Goal: Information Seeking & Learning: Compare options

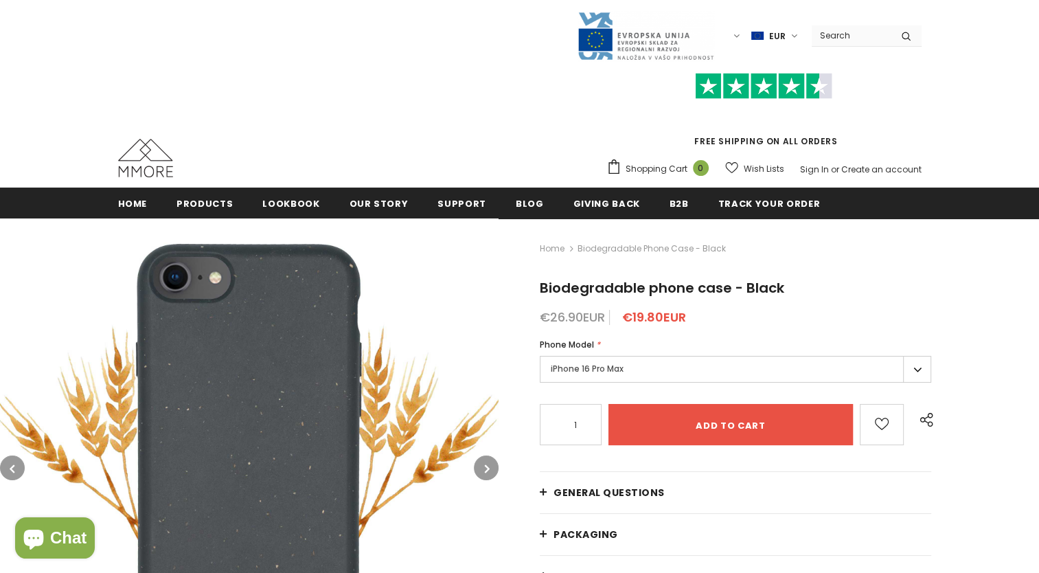
type input "0"
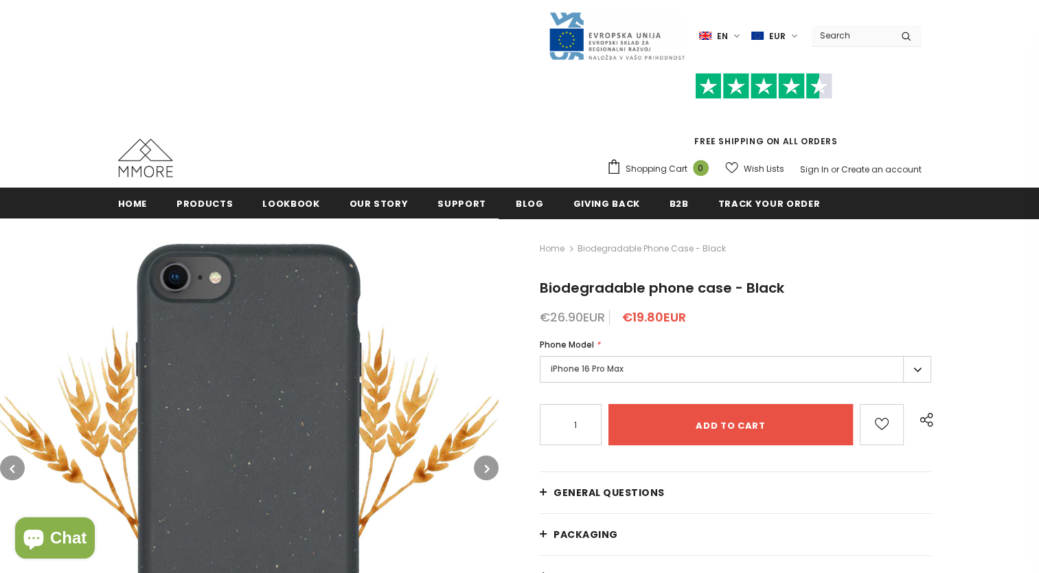
type input "0"
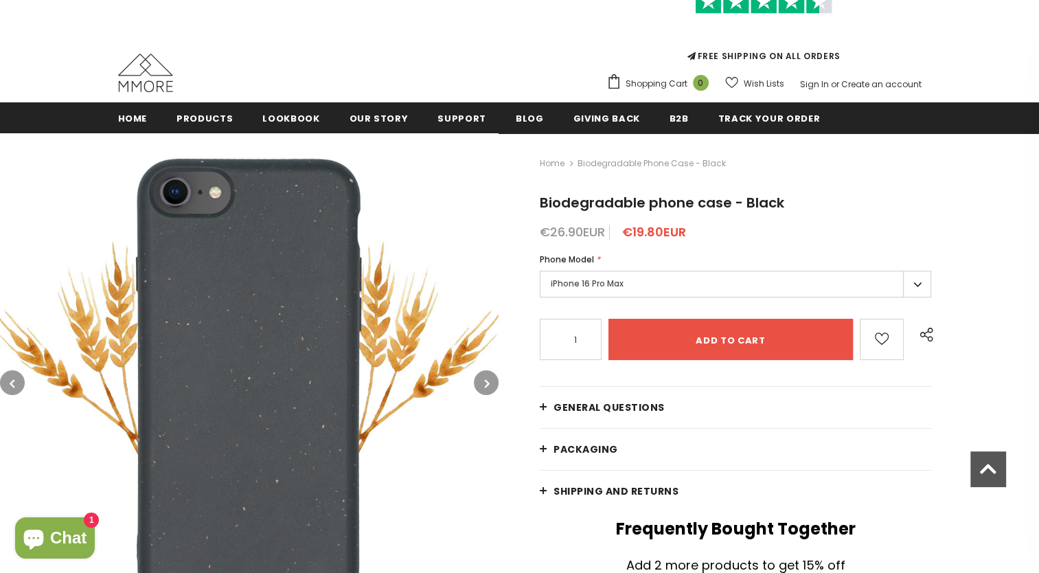
scroll to position [22, 0]
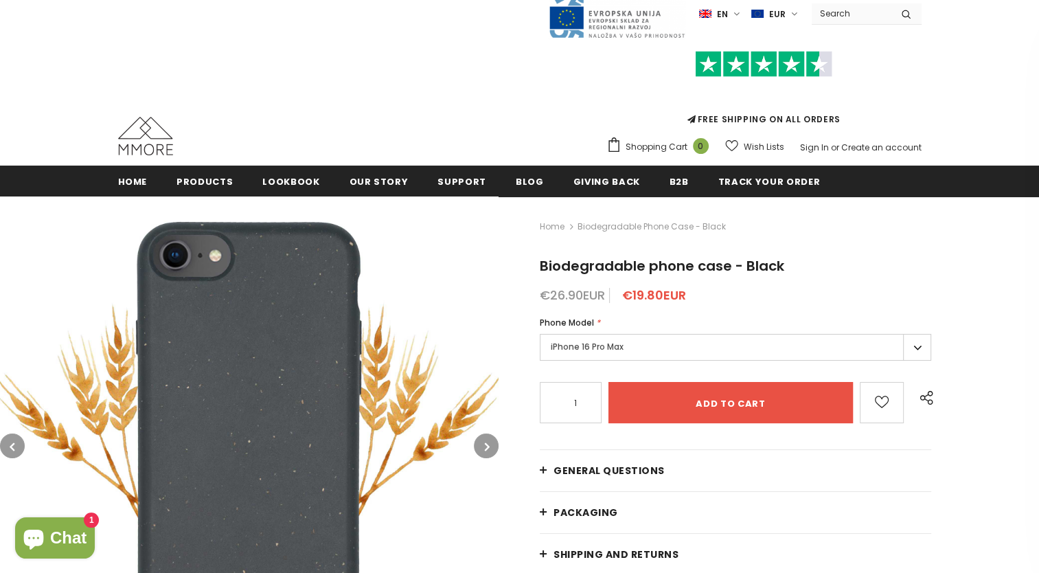
click at [578, 349] on label "iPhone 16 Pro Max" at bounding box center [735, 347] width 391 height 27
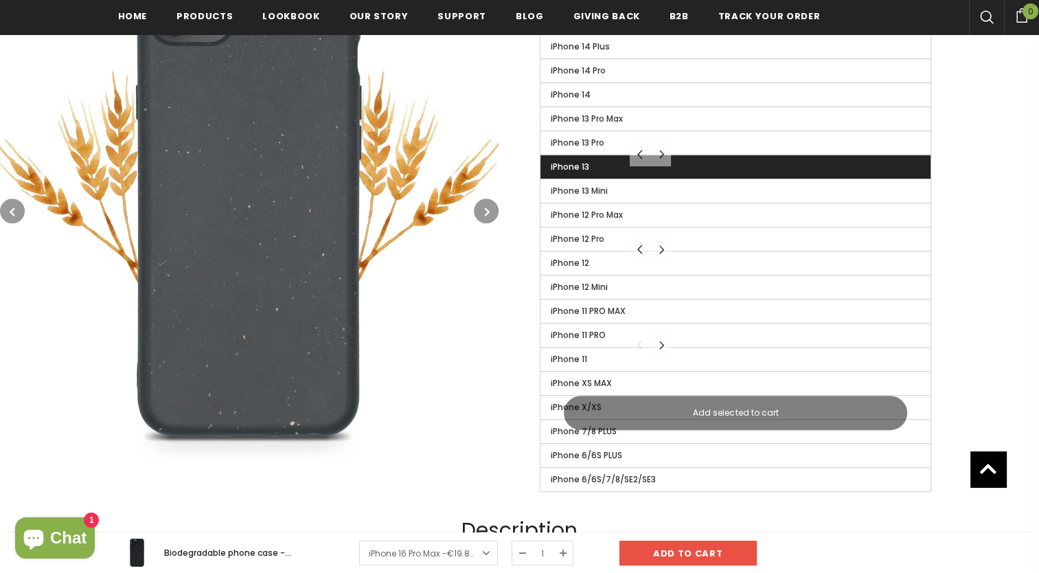
scroll to position [597, 0]
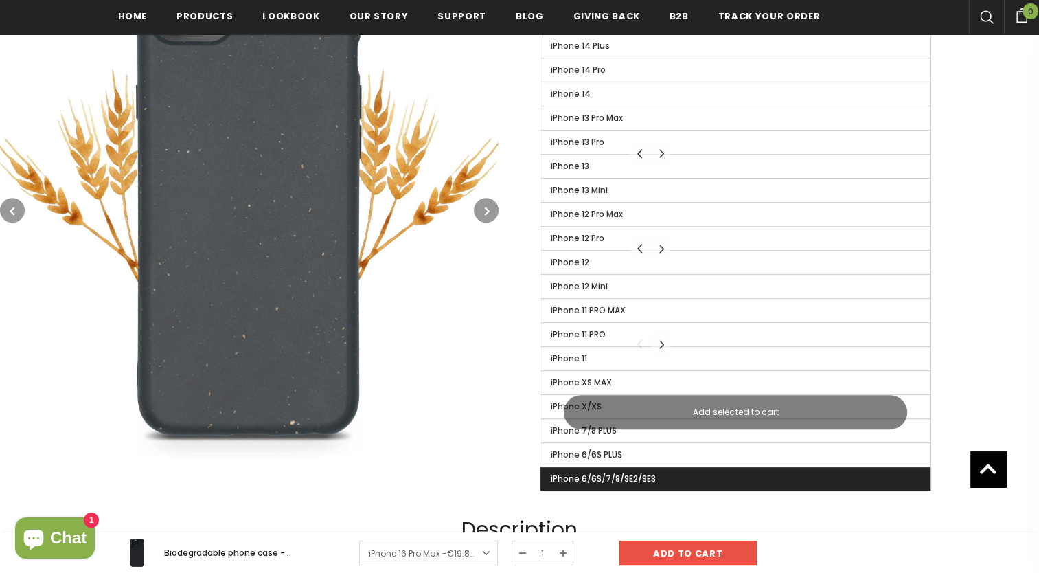
click at [657, 472] on label "iPhone 6/6S/7/8/SE2/SE3" at bounding box center [735, 478] width 390 height 23
click at [0, 0] on input "iPhone 6/6S/7/8/SE2/SE3" at bounding box center [0, 0] width 0 height 0
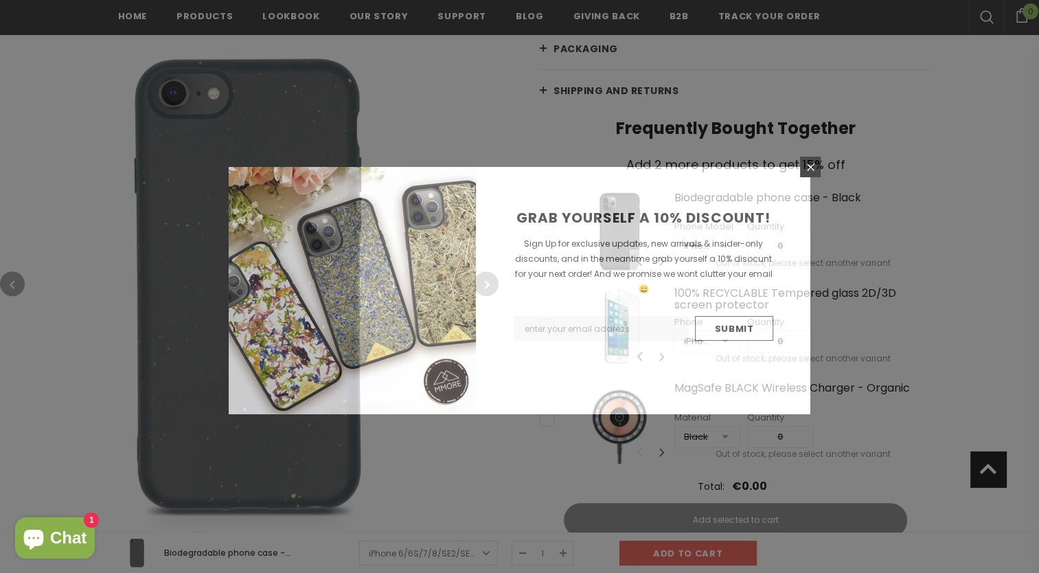
scroll to position [536, 0]
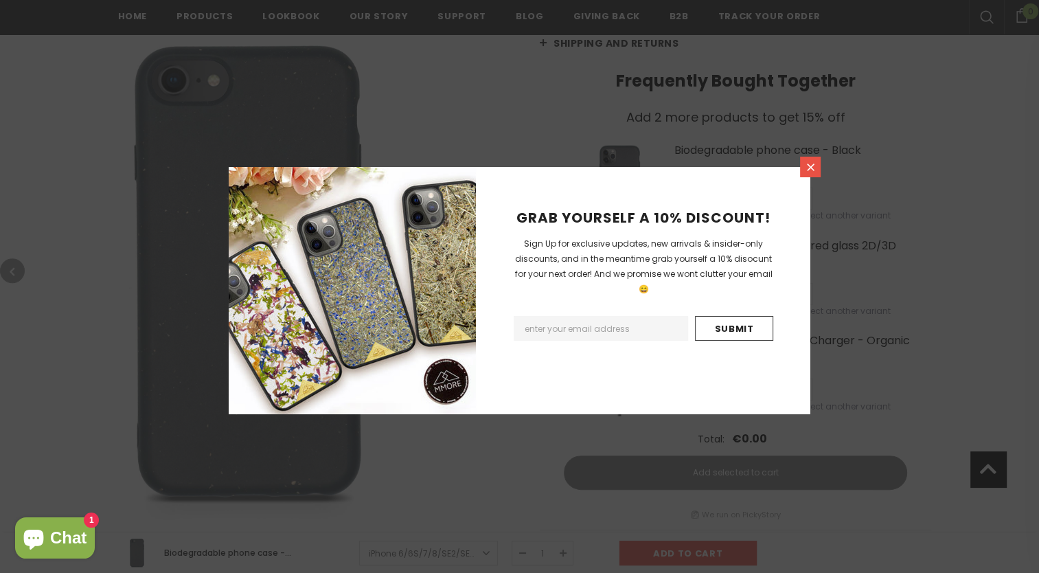
click at [810, 159] on link at bounding box center [810, 167] width 21 height 21
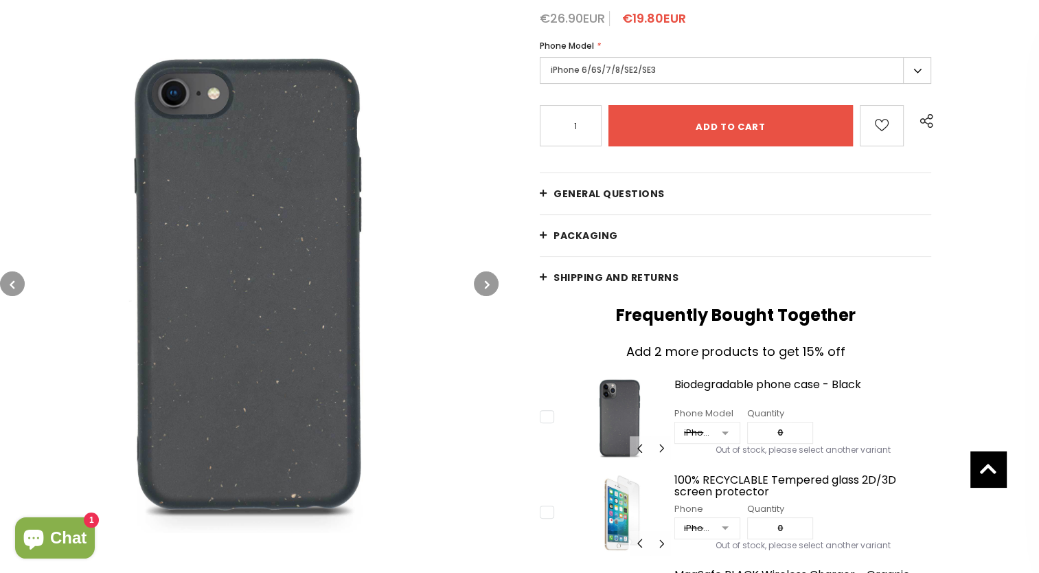
scroll to position [0, 0]
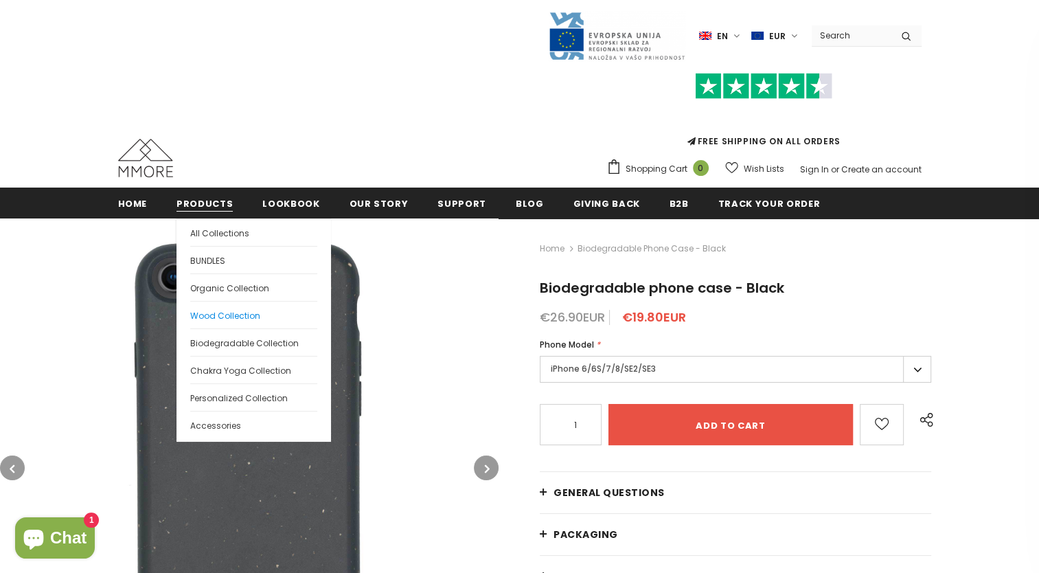
click at [216, 310] on span "Wood Collection" at bounding box center [225, 316] width 70 height 12
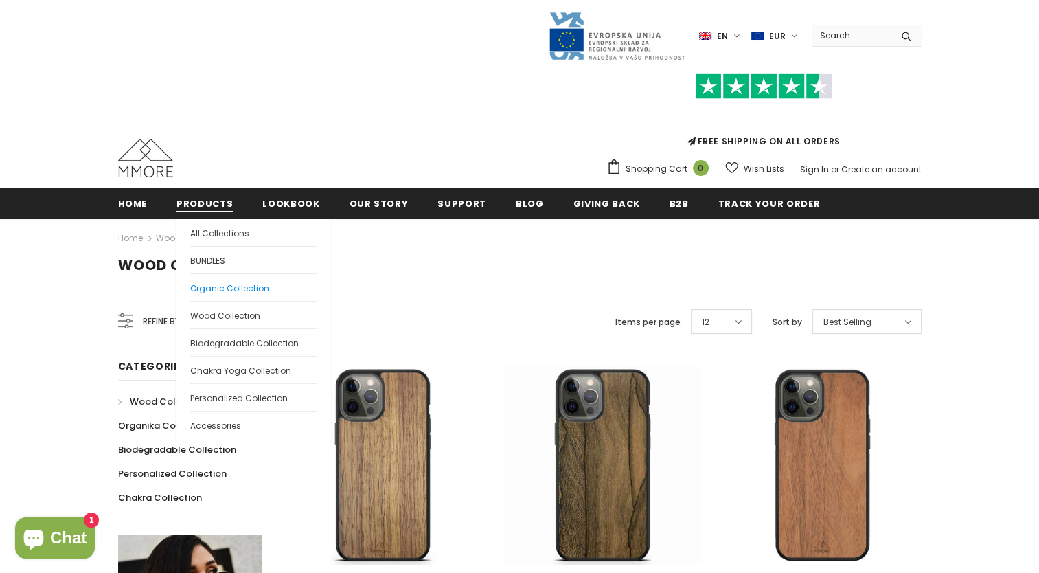
click at [231, 288] on span "Organic Collection" at bounding box center [229, 288] width 79 height 12
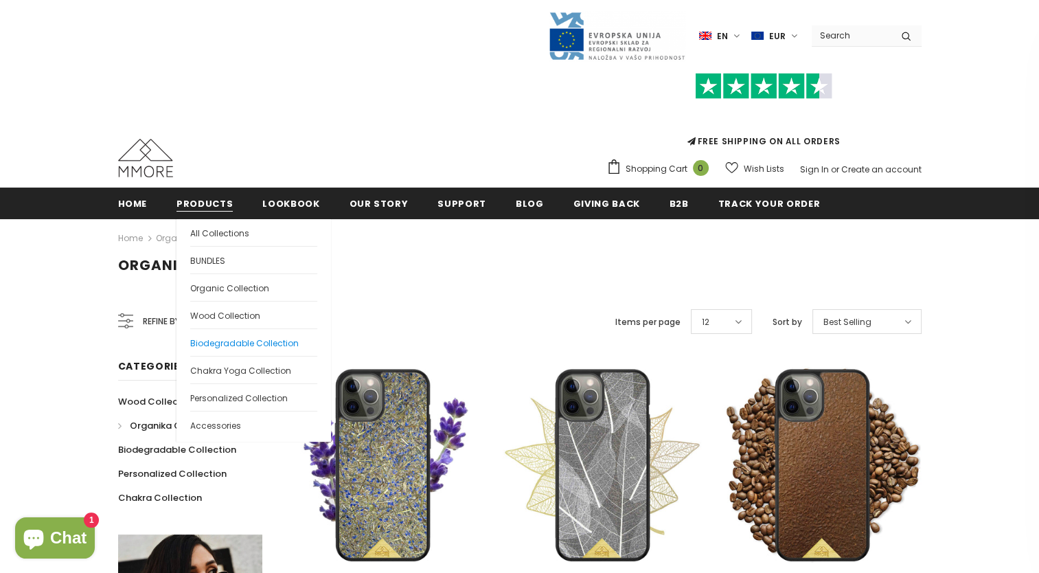
click at [214, 340] on span "Biodegradable Collection" at bounding box center [244, 343] width 109 height 12
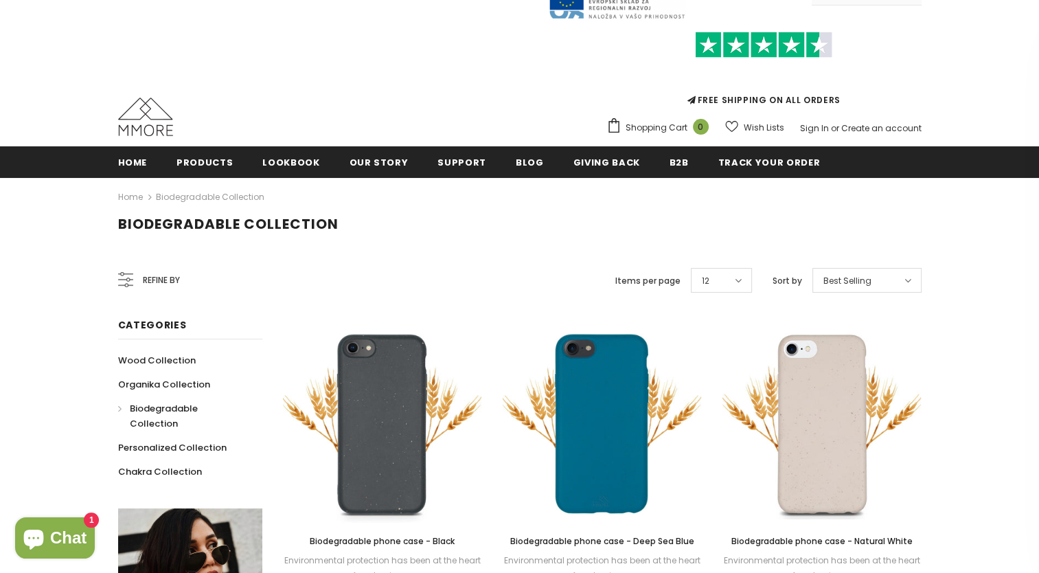
scroll to position [41, 0]
